Goal: Task Accomplishment & Management: Manage account settings

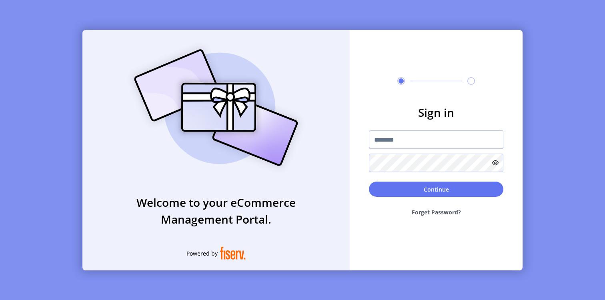
click at [399, 137] on input "text" at bounding box center [436, 139] width 134 height 18
paste input "**********"
type input "**********"
click at [369, 182] on button "Continue" at bounding box center [436, 189] width 134 height 15
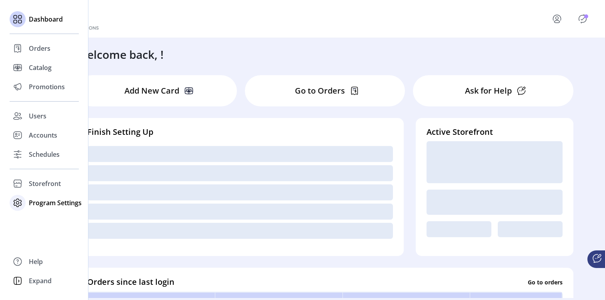
click at [38, 204] on span "Program Settings" at bounding box center [55, 203] width 53 height 10
click at [42, 220] on span "Templates" at bounding box center [45, 219] width 32 height 10
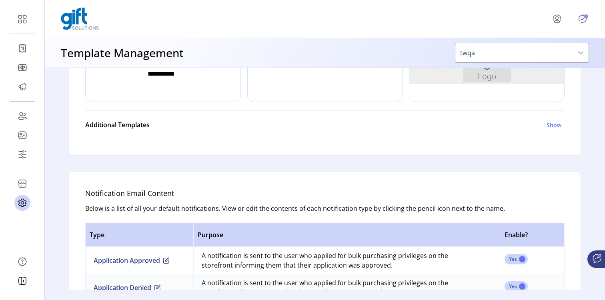
scroll to position [386, 0]
click at [549, 125] on h6 "Show" at bounding box center [554, 125] width 15 height 8
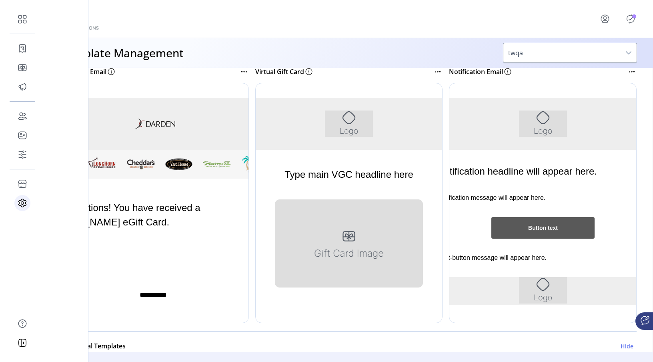
scroll to position [156, 0]
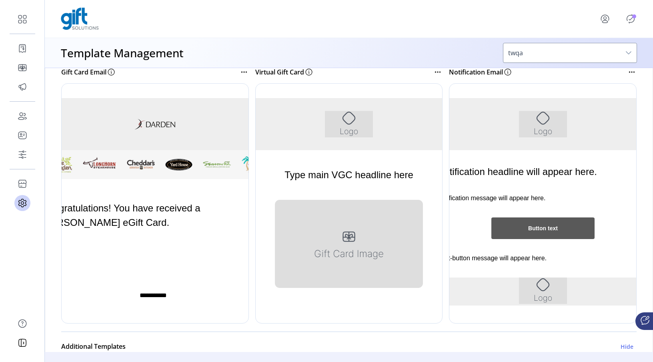
click at [192, 226] on div at bounding box center [150, 203] width 178 height 240
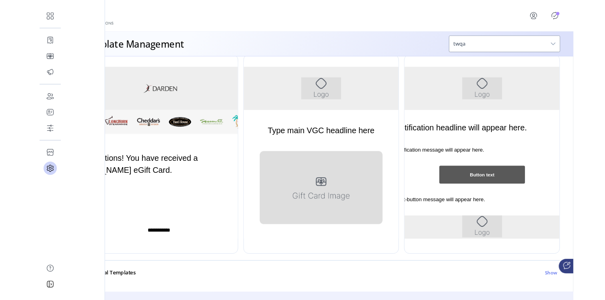
scroll to position [173, 0]
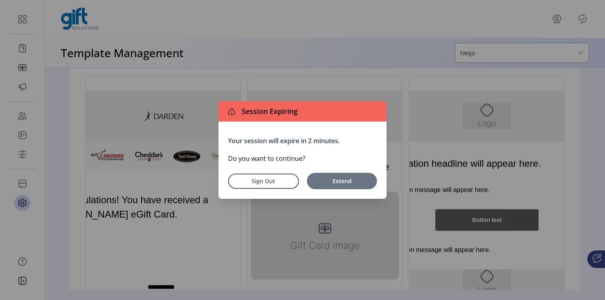
click at [335, 175] on button "Extend" at bounding box center [342, 181] width 70 height 16
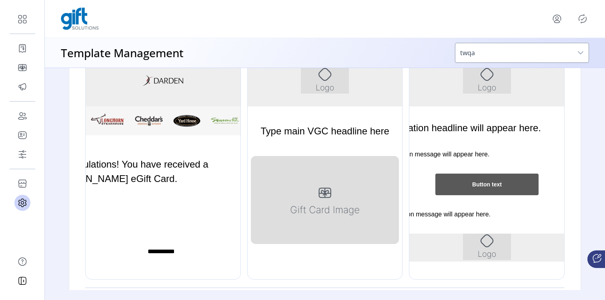
scroll to position [204, 0]
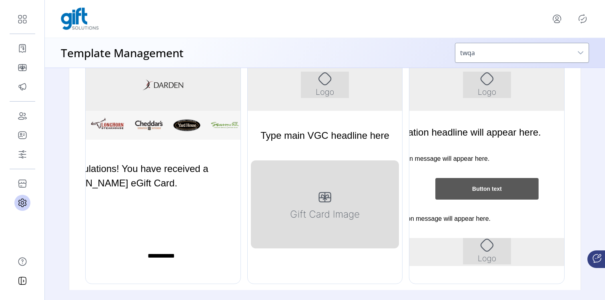
click at [184, 212] on div at bounding box center [174, 164] width 178 height 240
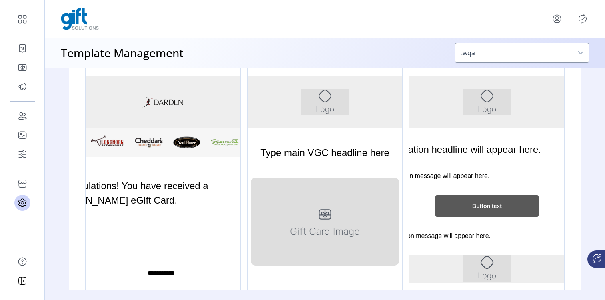
scroll to position [187, 0]
